Goal: Information Seeking & Learning: Learn about a topic

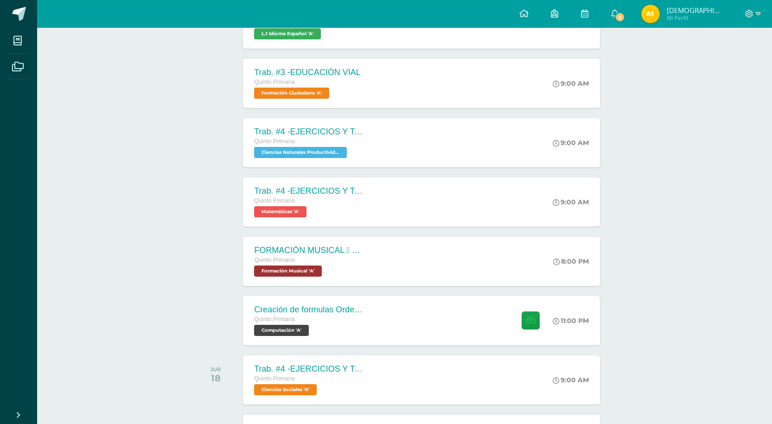
scroll to position [441, 0]
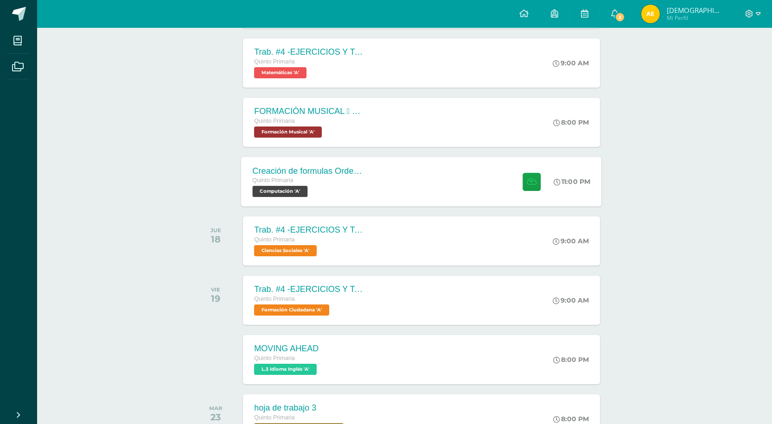
click at [311, 181] on div "Quinto Primaria" at bounding box center [309, 181] width 112 height 10
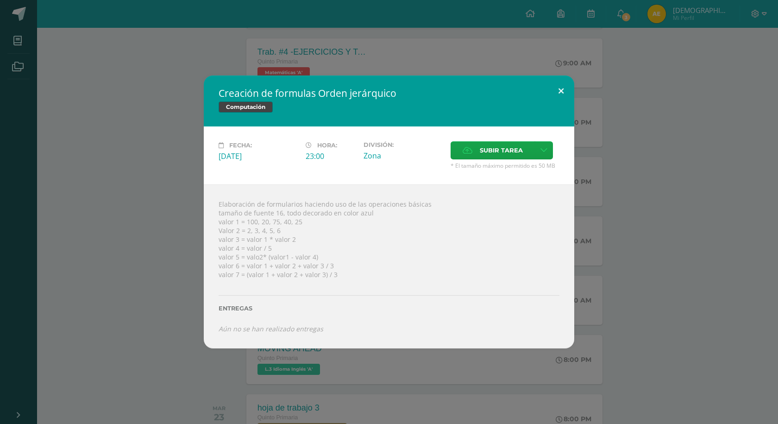
click at [562, 95] on button at bounding box center [561, 92] width 26 height 32
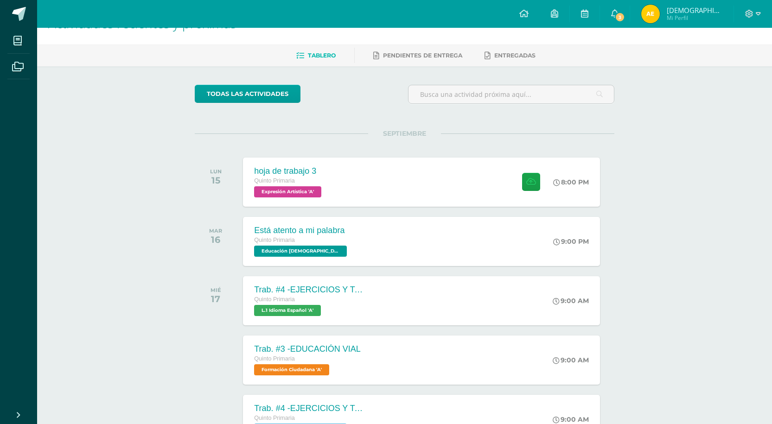
scroll to position [24, 0]
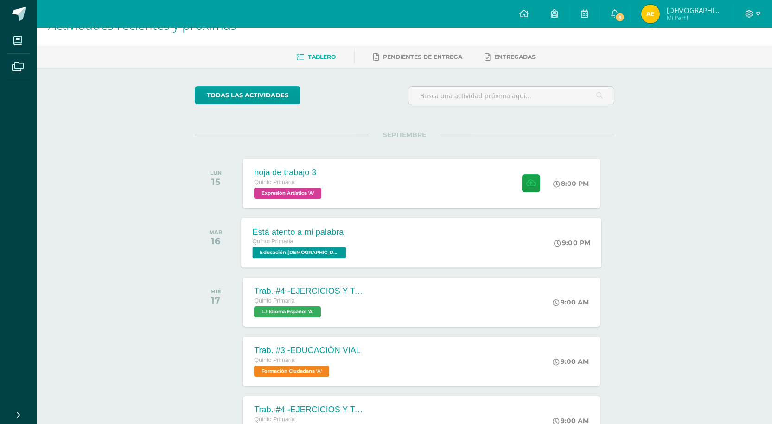
click at [404, 225] on div "Está atento a mi palabra Quinto Primaria Educación [DEMOGRAPHIC_DATA] 'A' 9:00 …" at bounding box center [421, 243] width 360 height 50
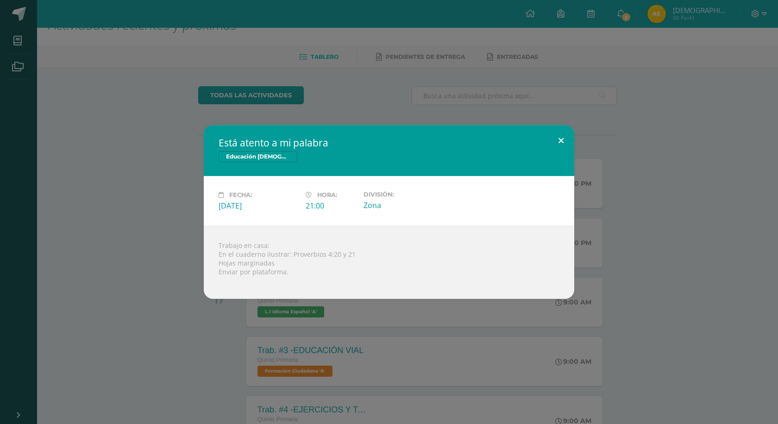
click at [557, 140] on button at bounding box center [561, 141] width 26 height 32
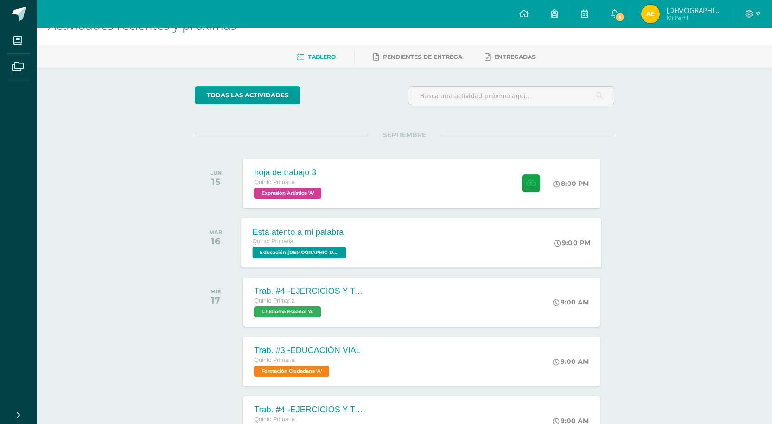
click at [419, 224] on div "Está atento a mi palabra Quinto Primaria Educación [DEMOGRAPHIC_DATA] 'A' 9:00 …" at bounding box center [421, 243] width 360 height 50
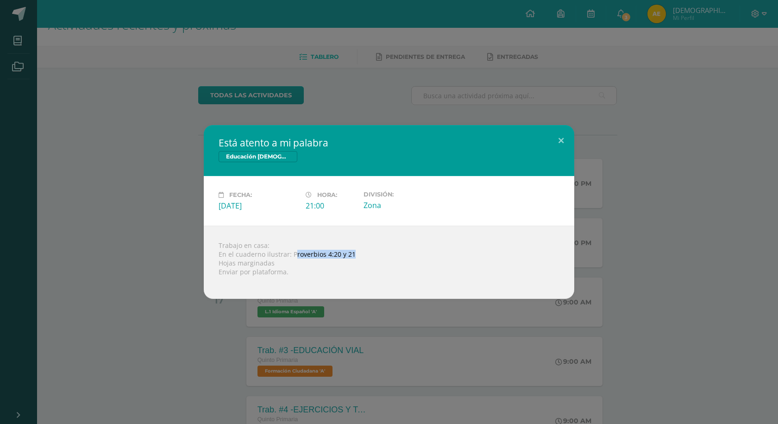
drag, startPoint x: 362, startPoint y: 258, endPoint x: 293, endPoint y: 255, distance: 69.6
click at [293, 255] on div "Trabajo en casa: En el cuaderno ilustrar: Proverbios 4:20 y 21 Hojas marginadas…" at bounding box center [389, 262] width 371 height 73
copy div "roverbios 4:20 y 21"
click at [561, 142] on button at bounding box center [561, 141] width 26 height 32
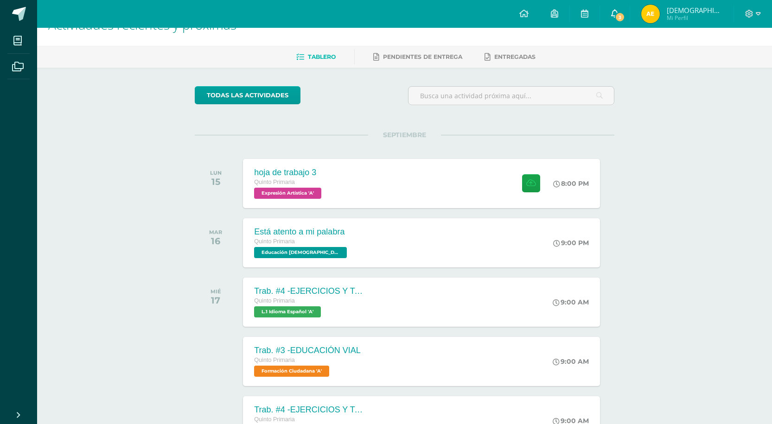
click at [617, 14] on link "3" at bounding box center [615, 14] width 30 height 28
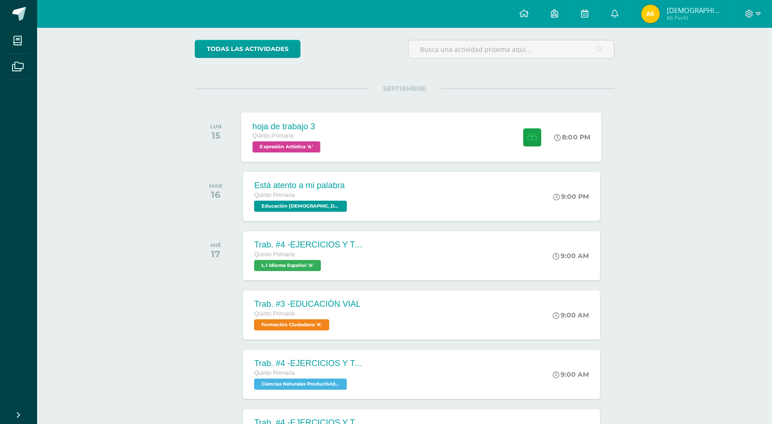
scroll to position [0, 0]
